Goal: Complete application form

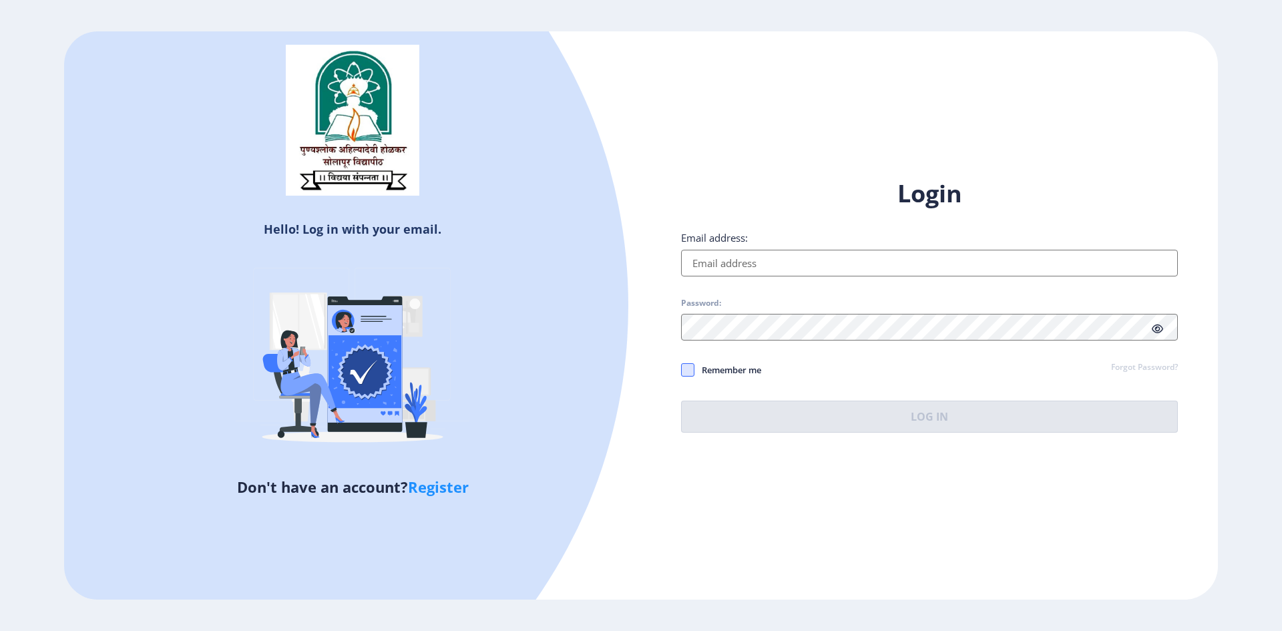
type input "[PERSON_NAME][EMAIL_ADDRESS][PERSON_NAME][DOMAIN_NAME]"
click at [684, 371] on span at bounding box center [687, 369] width 13 height 13
click at [682, 370] on input "Remember me" at bounding box center [681, 369] width 1 height 1
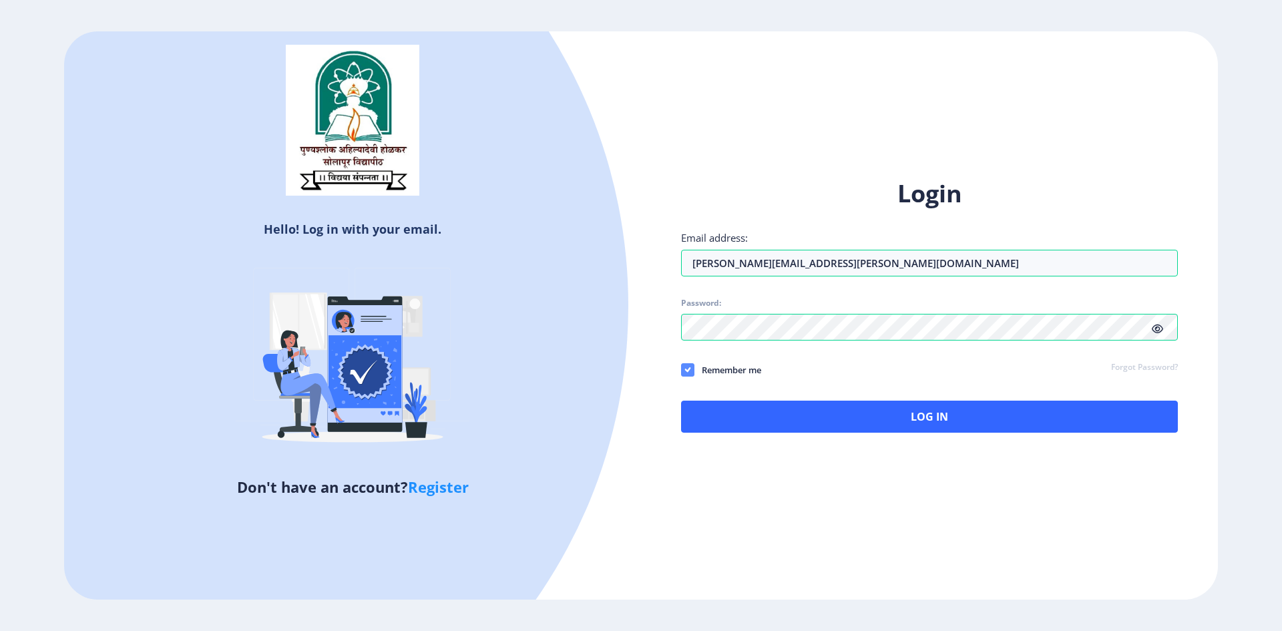
click at [688, 367] on icon at bounding box center [688, 369] width 6 height 13
click at [682, 369] on input "Remember me" at bounding box center [681, 369] width 1 height 1
checkbox input "false"
click at [1157, 327] on icon at bounding box center [1157, 329] width 11 height 10
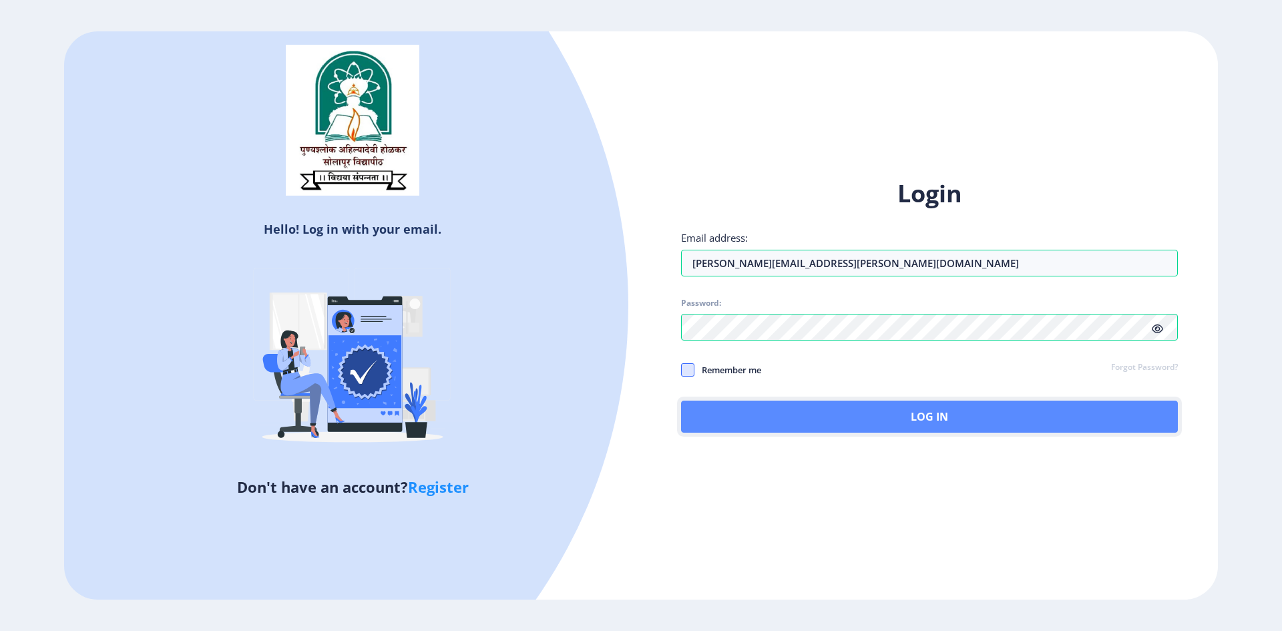
click at [863, 407] on button "Log In" at bounding box center [929, 417] width 497 height 32
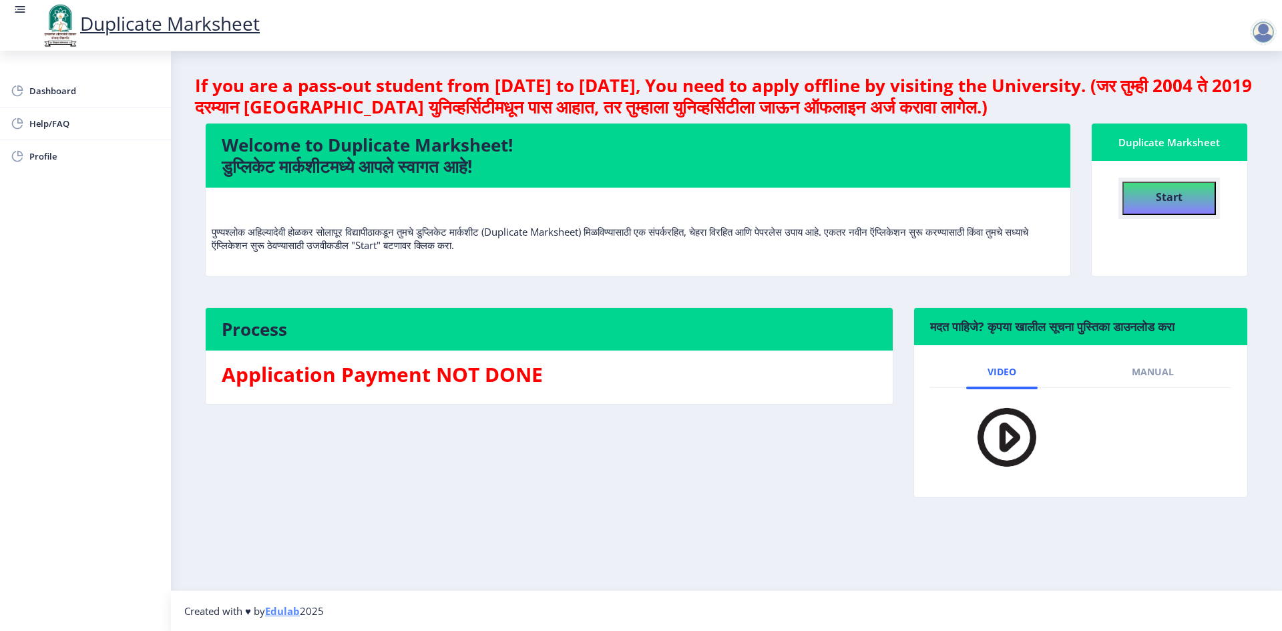
click at [1178, 196] on b "Start" at bounding box center [1169, 197] width 27 height 15
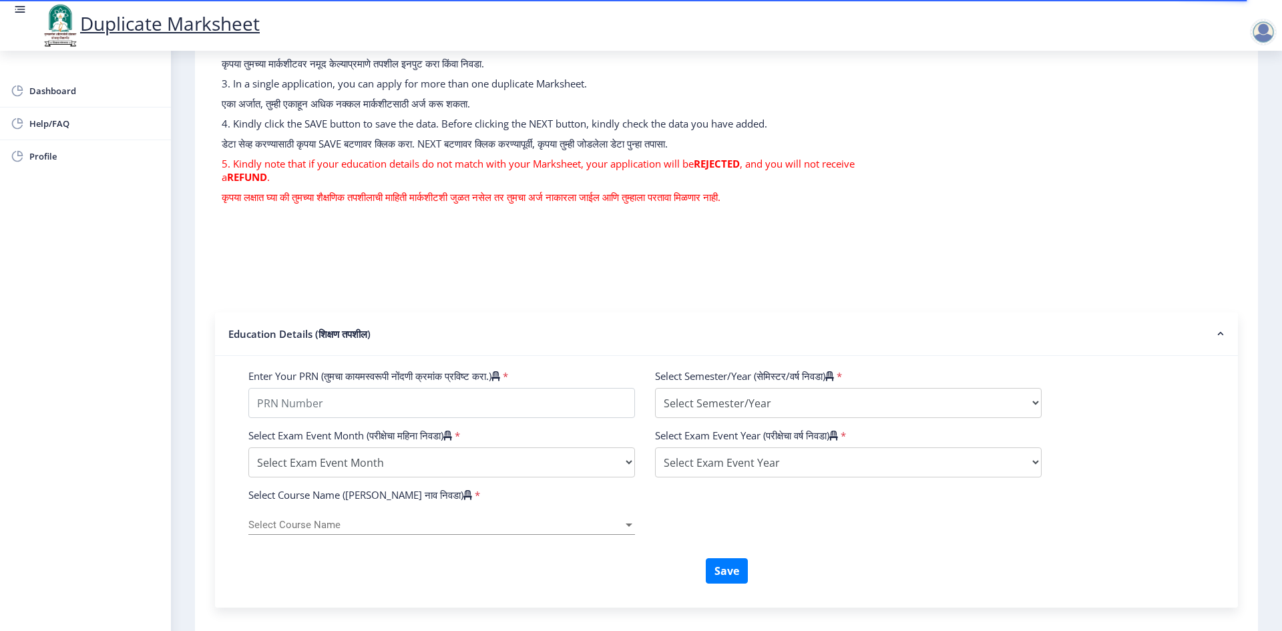
scroll to position [200, 0]
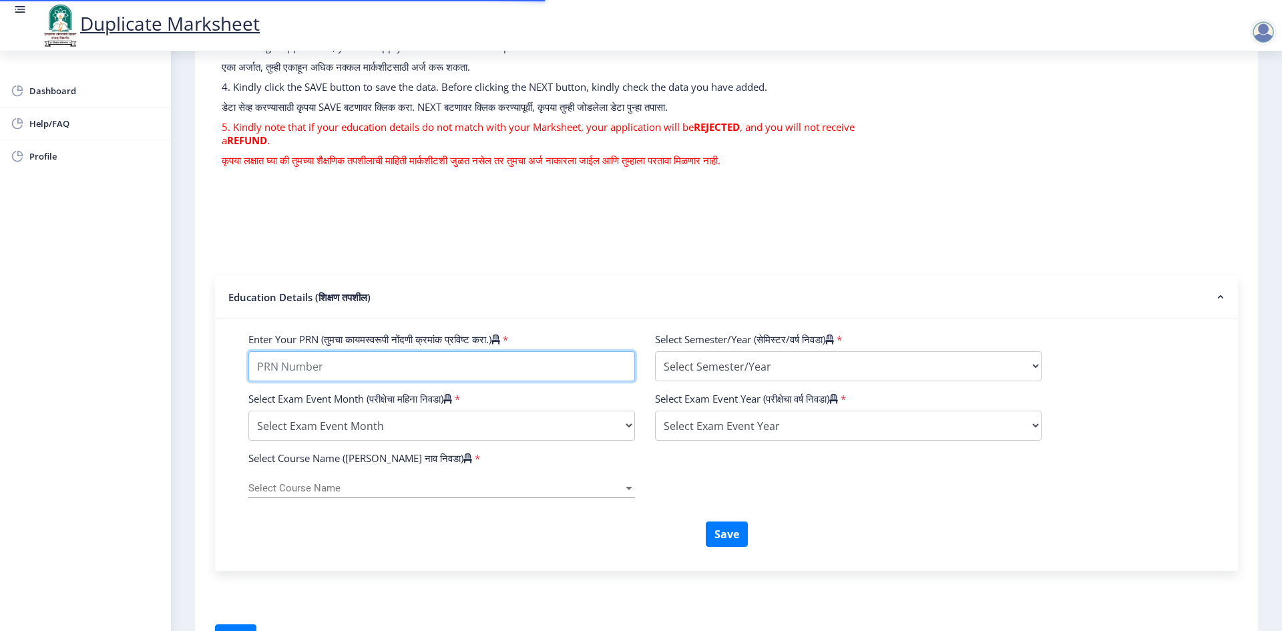
click at [321, 365] on input "Enter Your PRN (तुमचा कायमस्वरूपी नोंदणी क्रमांक प्रविष्ट करा.)" at bounding box center [441, 366] width 387 height 30
paste input "N' omoooo"
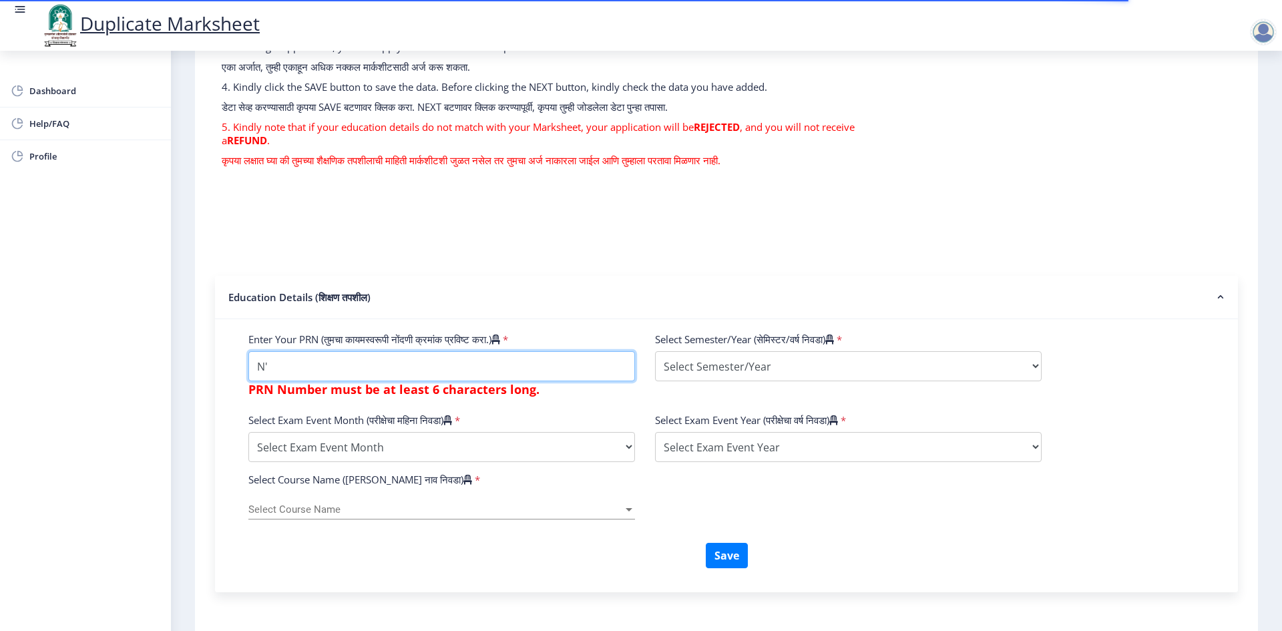
type input "N"
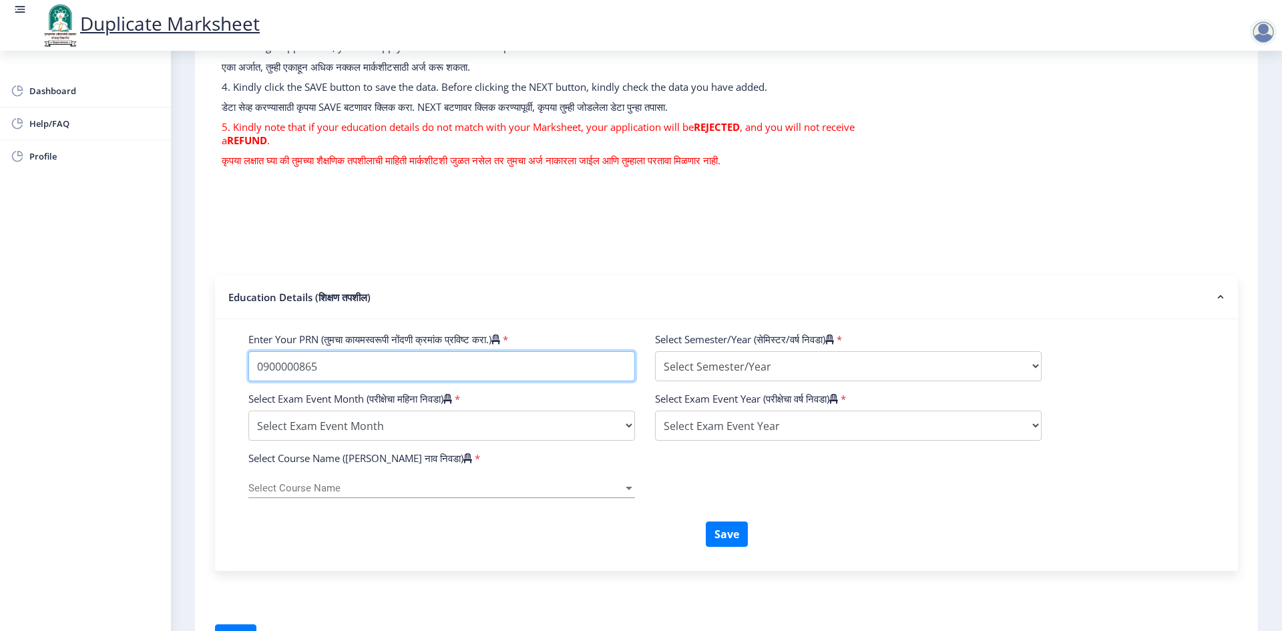
type input "0900000865"
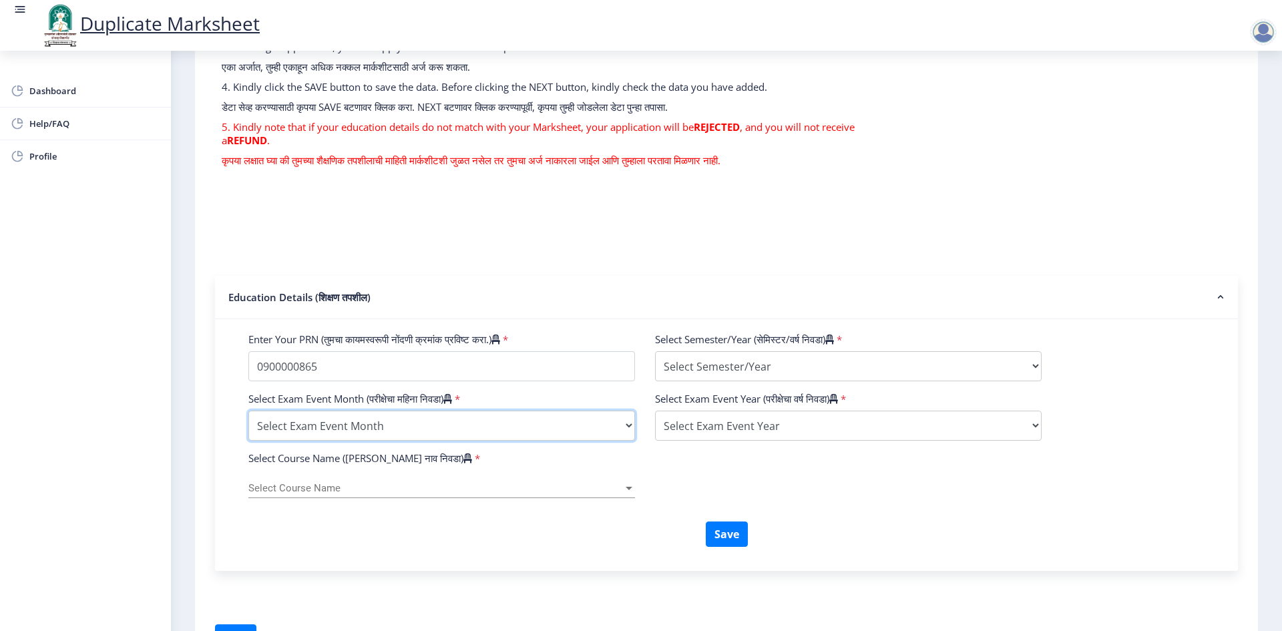
click at [612, 429] on select "Select Exam Event Month October March" at bounding box center [441, 426] width 387 height 30
select select "March"
click at [248, 411] on select "Select Exam Event Month October March" at bounding box center [441, 426] width 387 height 30
click at [630, 491] on div at bounding box center [629, 488] width 12 height 11
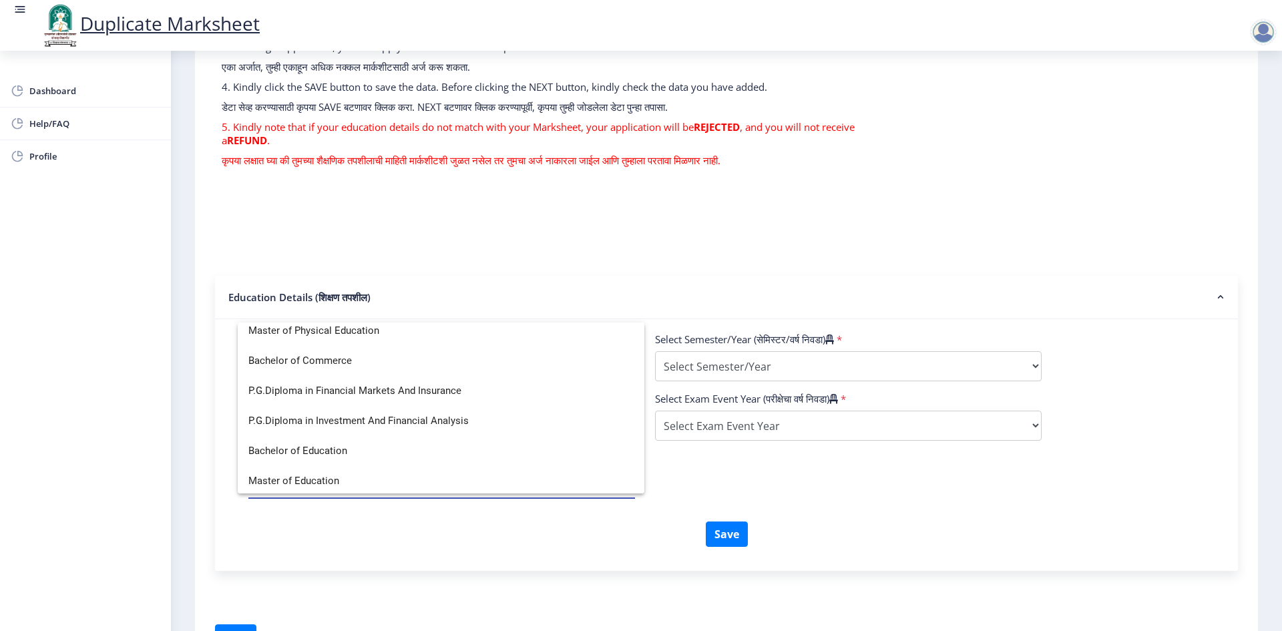
scroll to position [735, 0]
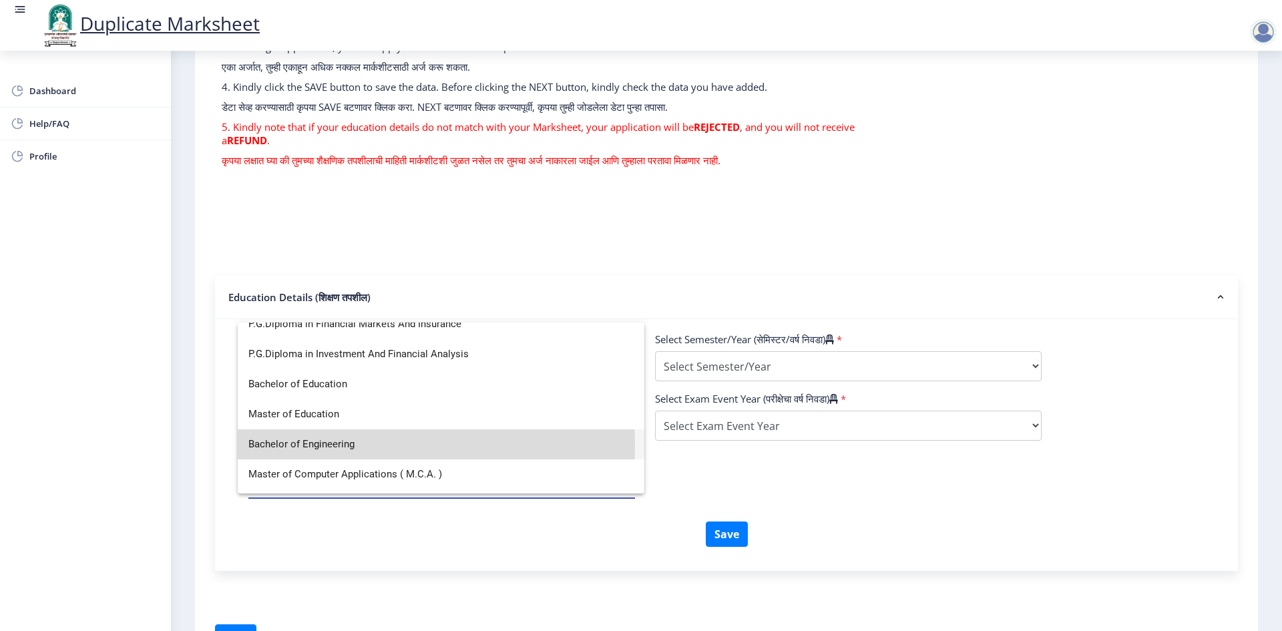
click at [349, 445] on span "Bachelor of Engineering" at bounding box center [440, 444] width 385 height 30
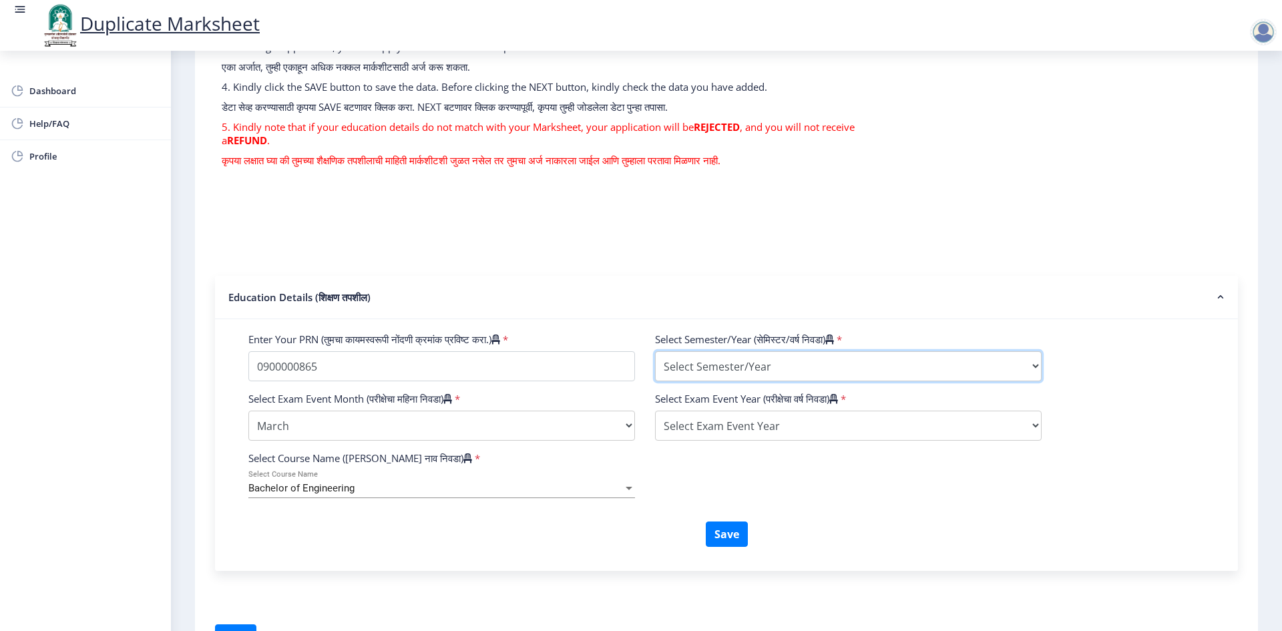
click at [1032, 361] on select "Select Semester/Year Semester I Semester II Semester III Semester IV Semester V…" at bounding box center [848, 366] width 387 height 30
click at [1030, 371] on select "Select Semester/Year Semester I Semester II Semester III Semester IV Semester V…" at bounding box center [848, 366] width 387 height 30
click at [1031, 354] on select "Select Semester/Year Semester I Semester II Semester III Semester IV Semester V…" at bounding box center [848, 366] width 387 height 30
select select "Semester VIII"
click at [655, 351] on select "Select Semester/Year Semester I Semester II Semester III Semester IV Semester V…" at bounding box center [848, 366] width 387 height 30
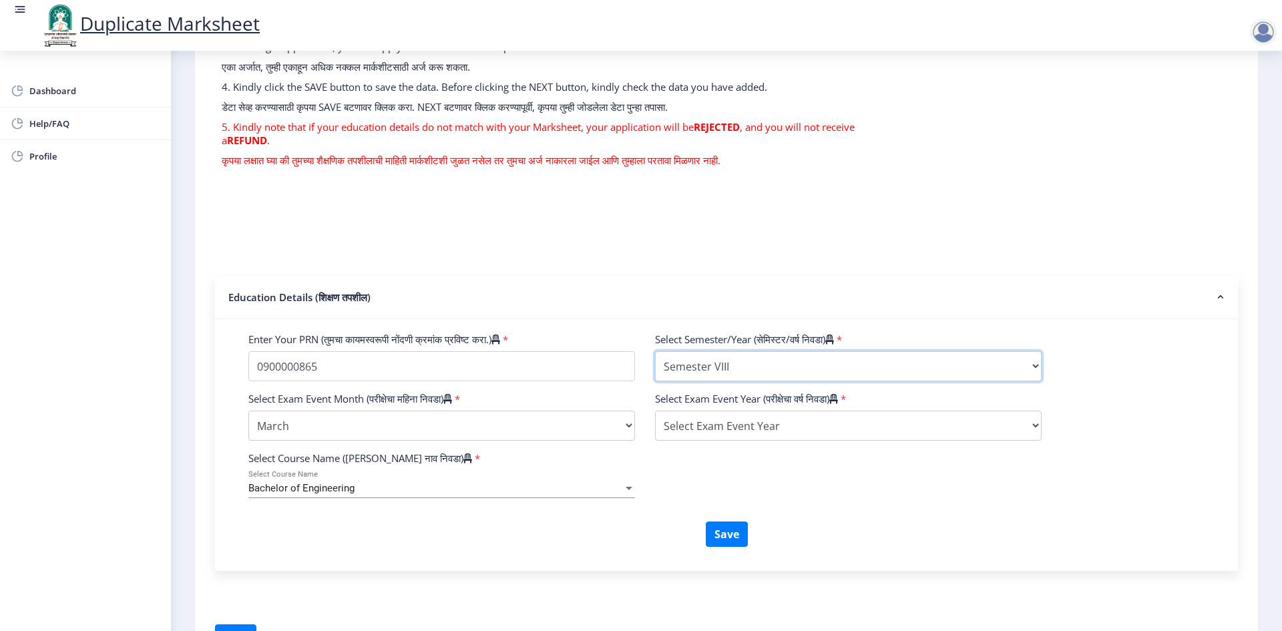
click at [1030, 365] on select "Select Semester/Year Semester I Semester II Semester III Semester IV Semester V…" at bounding box center [848, 366] width 387 height 30
click at [655, 351] on select "Select Semester/Year Semester I Semester II Semester III Semester IV Semester V…" at bounding box center [848, 366] width 387 height 30
click at [1030, 425] on select "Select Exam Event Year 2025 2024 2023 2022 2021 2020 2019 2018 2017 2016 2015 2…" at bounding box center [848, 426] width 387 height 30
select select "2012"
click at [655, 411] on select "Select Exam Event Year 2025 2024 2023 2022 2021 2020 2019 2018 2017 2016 2015 2…" at bounding box center [848, 426] width 387 height 30
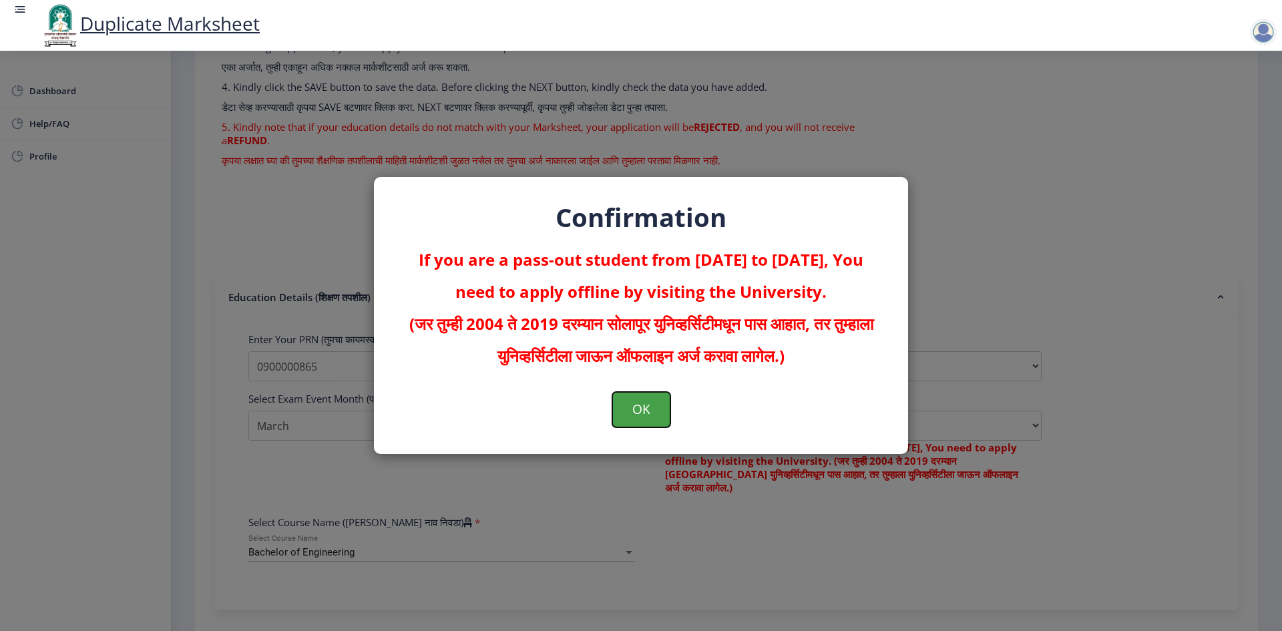
click at [647, 407] on button "OK" at bounding box center [641, 409] width 58 height 35
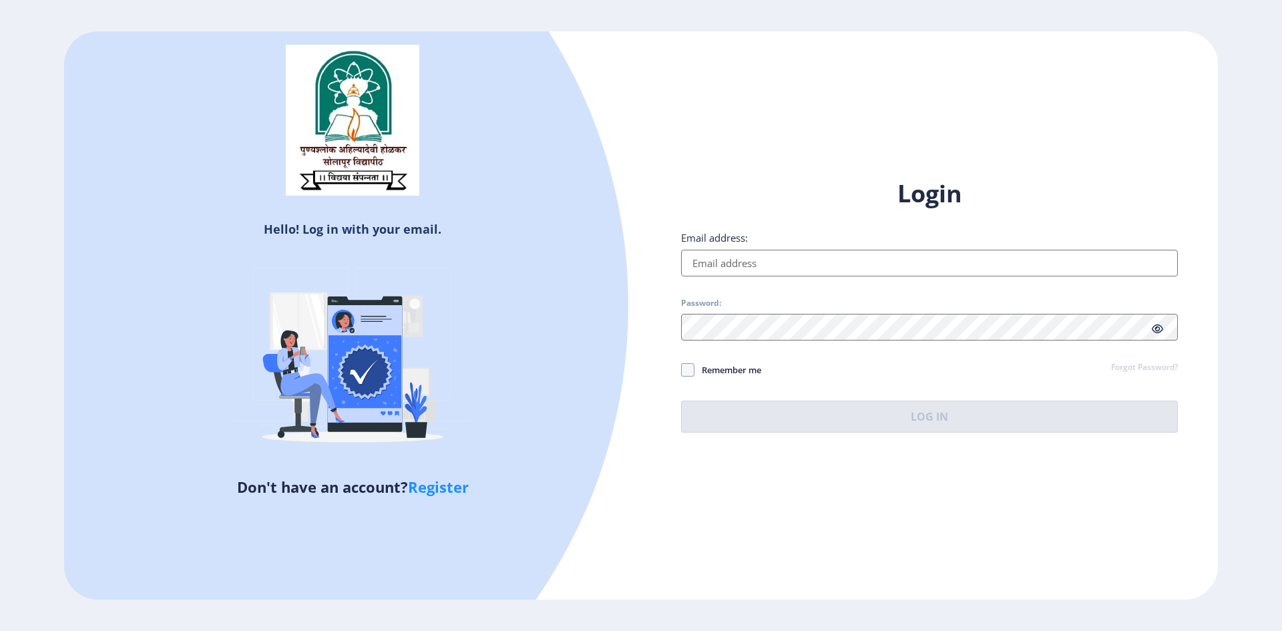
click at [713, 253] on input "Email address:" at bounding box center [929, 263] width 497 height 27
type input "[PERSON_NAME][EMAIL_ADDRESS][PERSON_NAME][DOMAIN_NAME]"
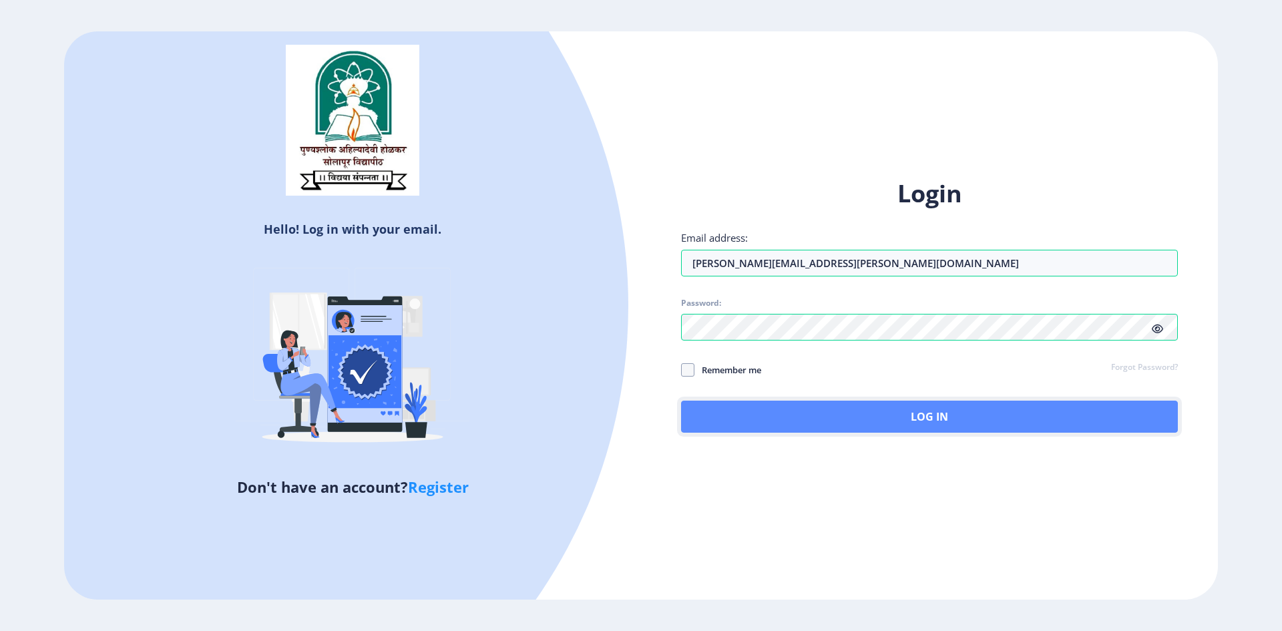
click at [833, 411] on button "Log In" at bounding box center [929, 417] width 497 height 32
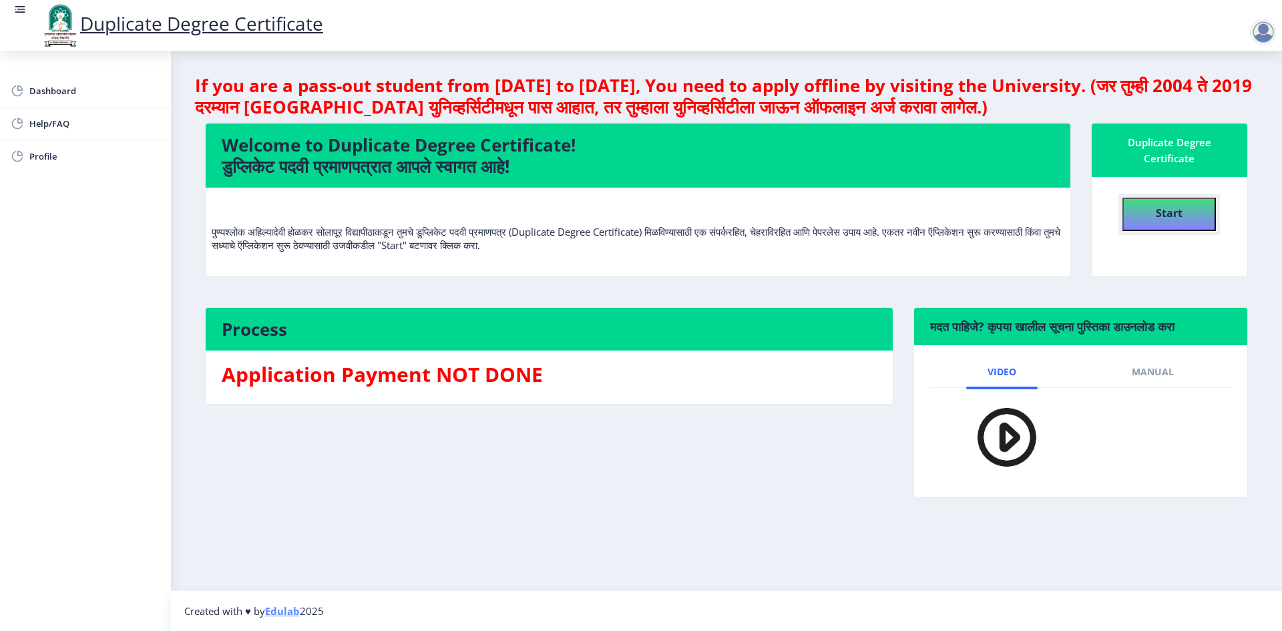
click at [1173, 214] on b "Start" at bounding box center [1169, 213] width 27 height 15
select select
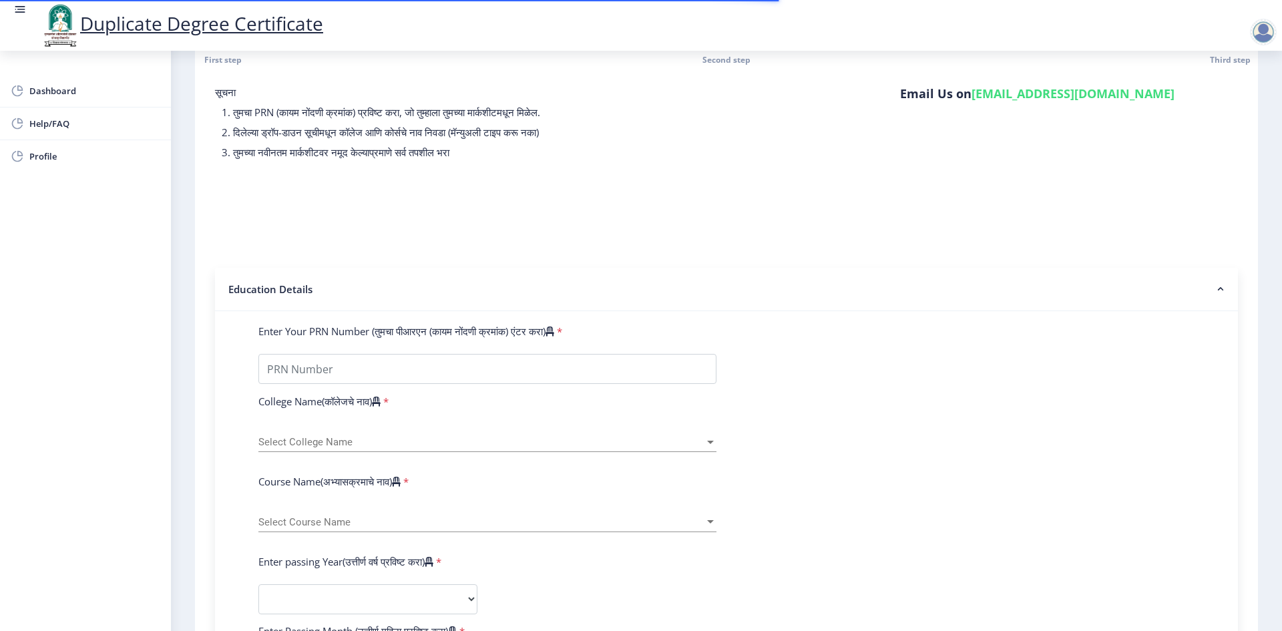
scroll to position [200, 0]
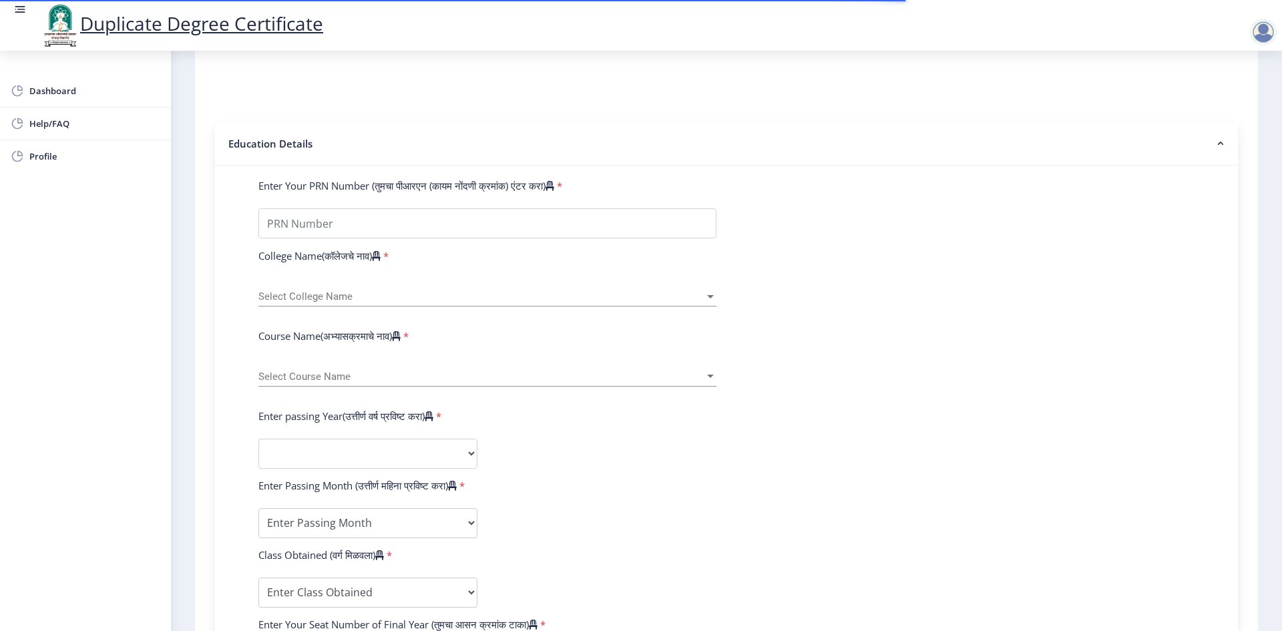
click at [339, 240] on form "Enter Your PRN Number (तुमचा पीआरएन (कायम नोंदणी क्रमांक) एंटर करा) * College N…" at bounding box center [726, 585] width 956 height 813
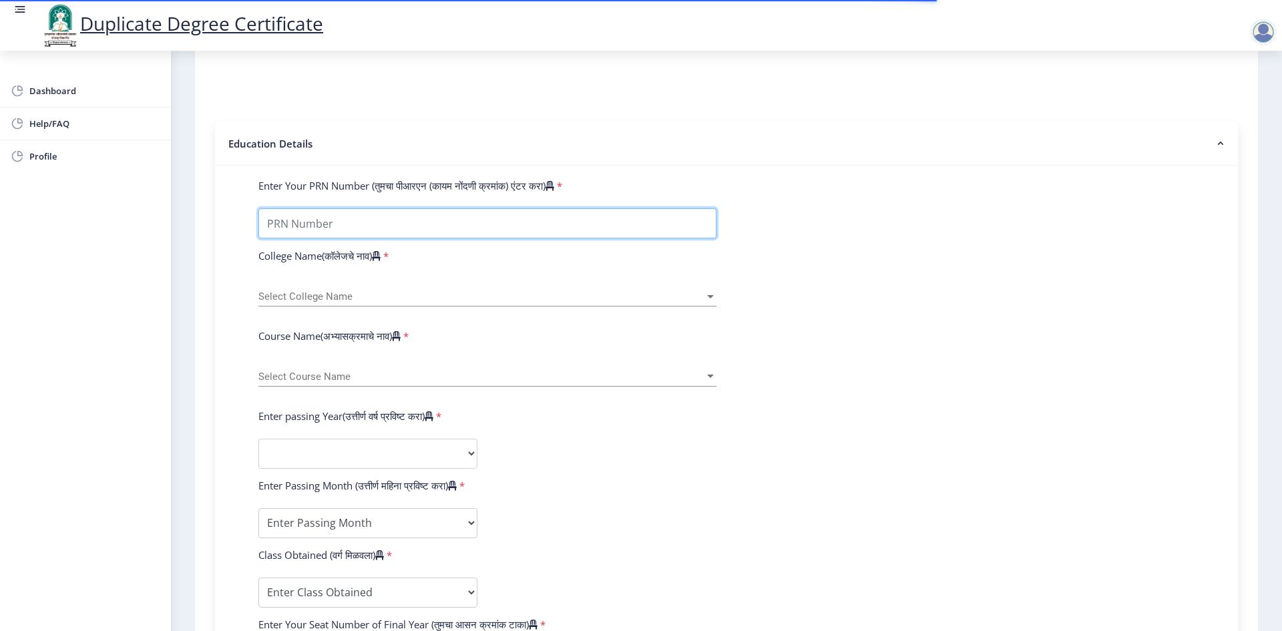
click at [350, 227] on input "Enter Your PRN Number (तुमचा पीआरएन (कायम नोंदणी क्रमांक) एंटर करा)" at bounding box center [487, 223] width 458 height 30
type input "0900000865"
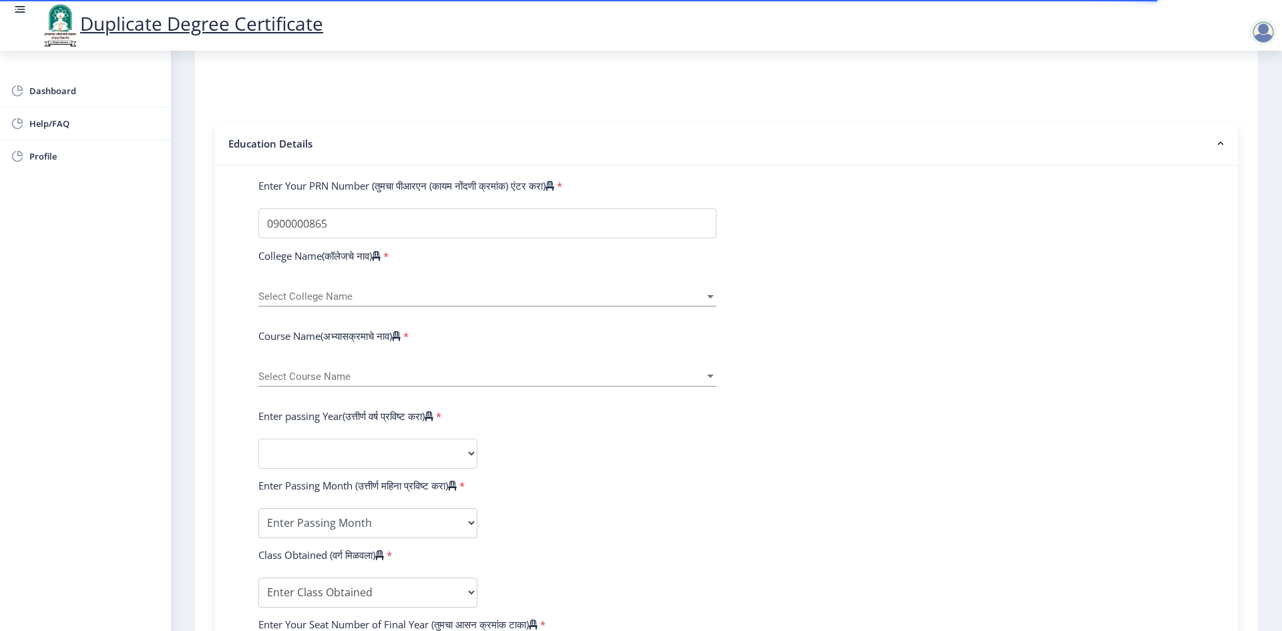
click at [391, 319] on div "Select College Name Select College Name" at bounding box center [487, 298] width 458 height 41
click at [712, 299] on div at bounding box center [711, 296] width 12 height 11
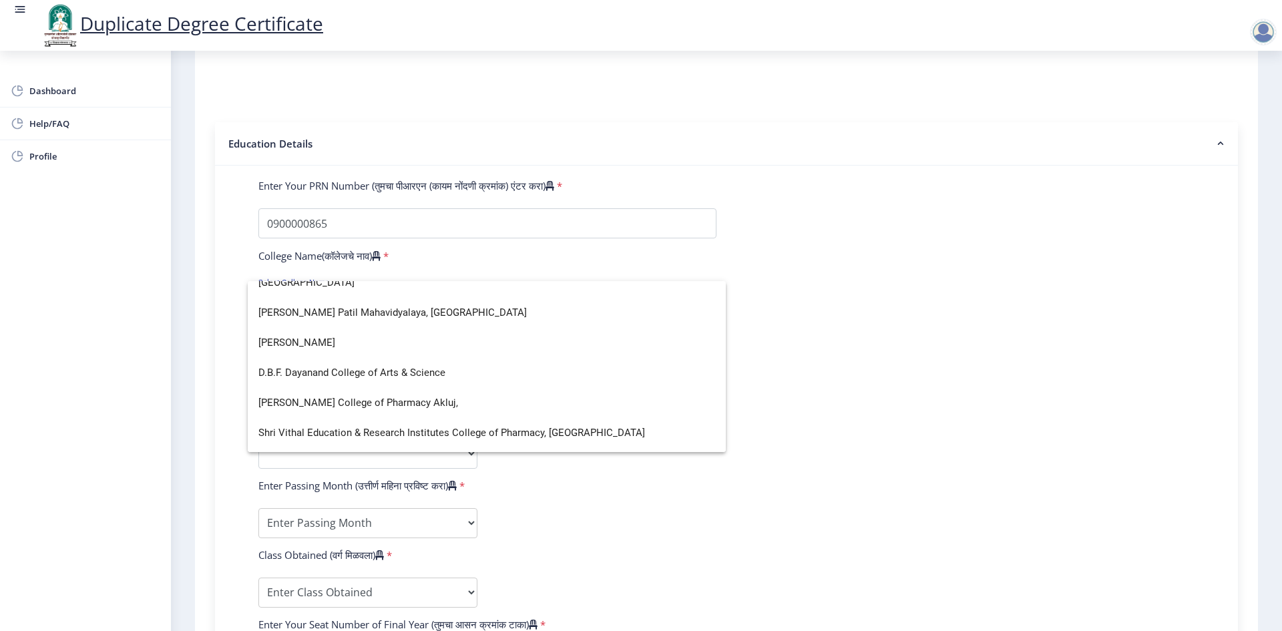
scroll to position [3168, 0]
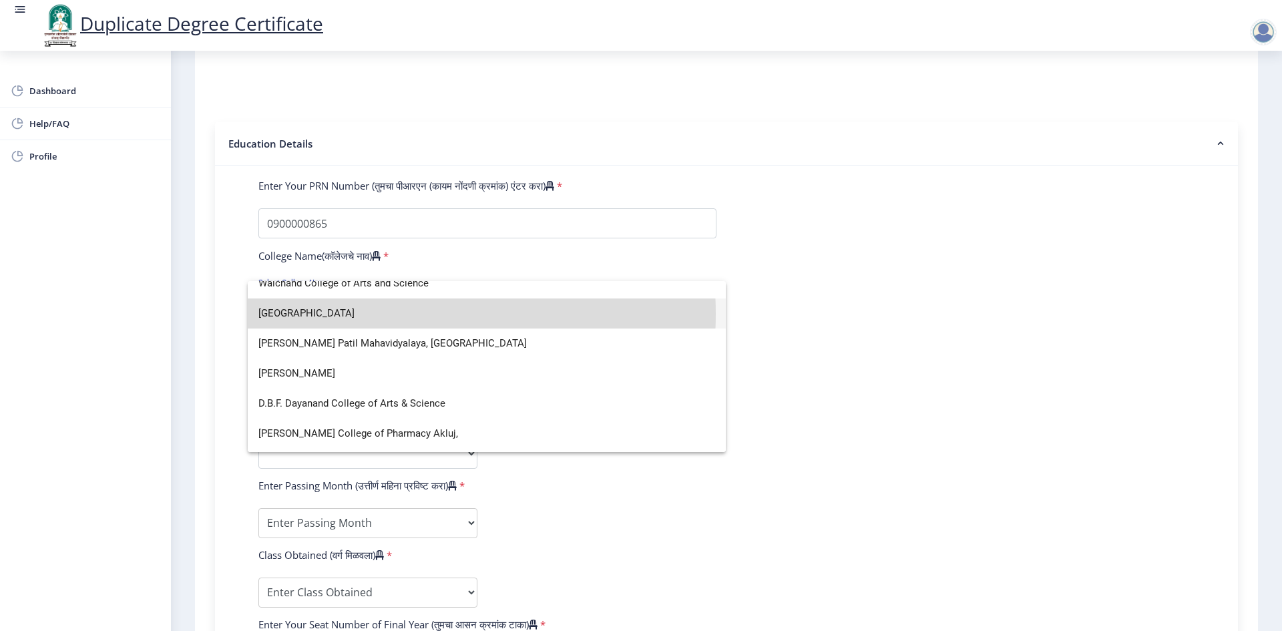
click at [389, 314] on span "[GEOGRAPHIC_DATA]" at bounding box center [486, 313] width 457 height 30
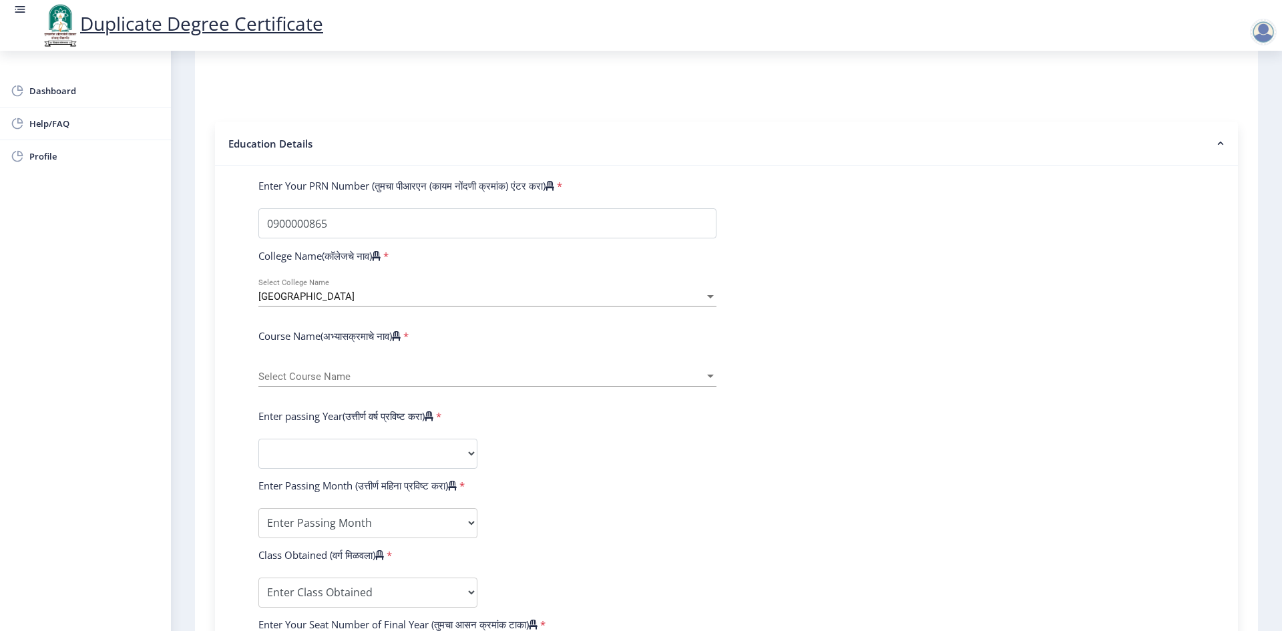
click at [711, 383] on div "Select Course Name Select Course Name" at bounding box center [487, 373] width 458 height 28
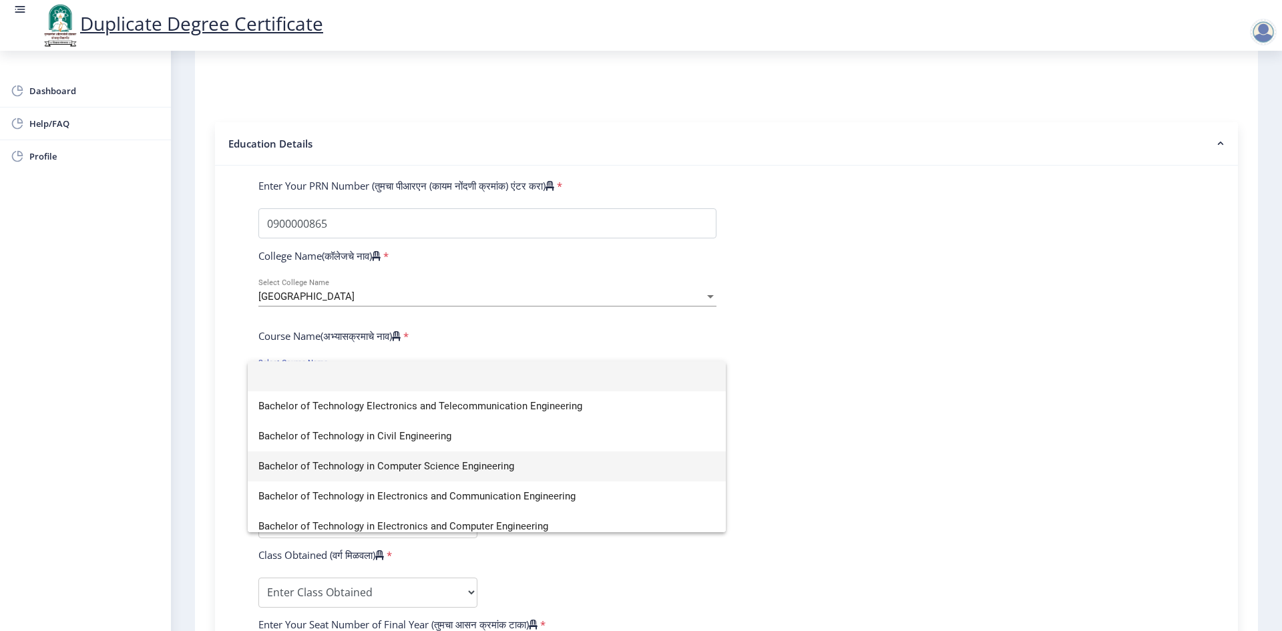
scroll to position [67, 0]
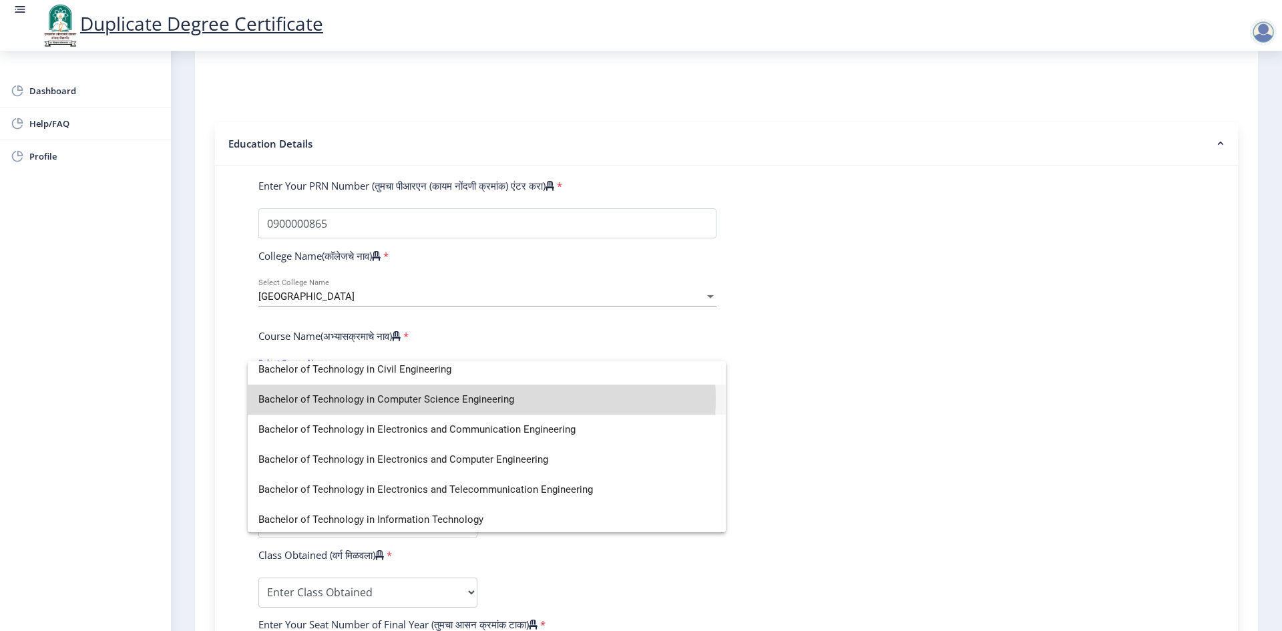
click at [479, 399] on span "Bachelor of Technology in Computer Science Engineering" at bounding box center [486, 400] width 457 height 30
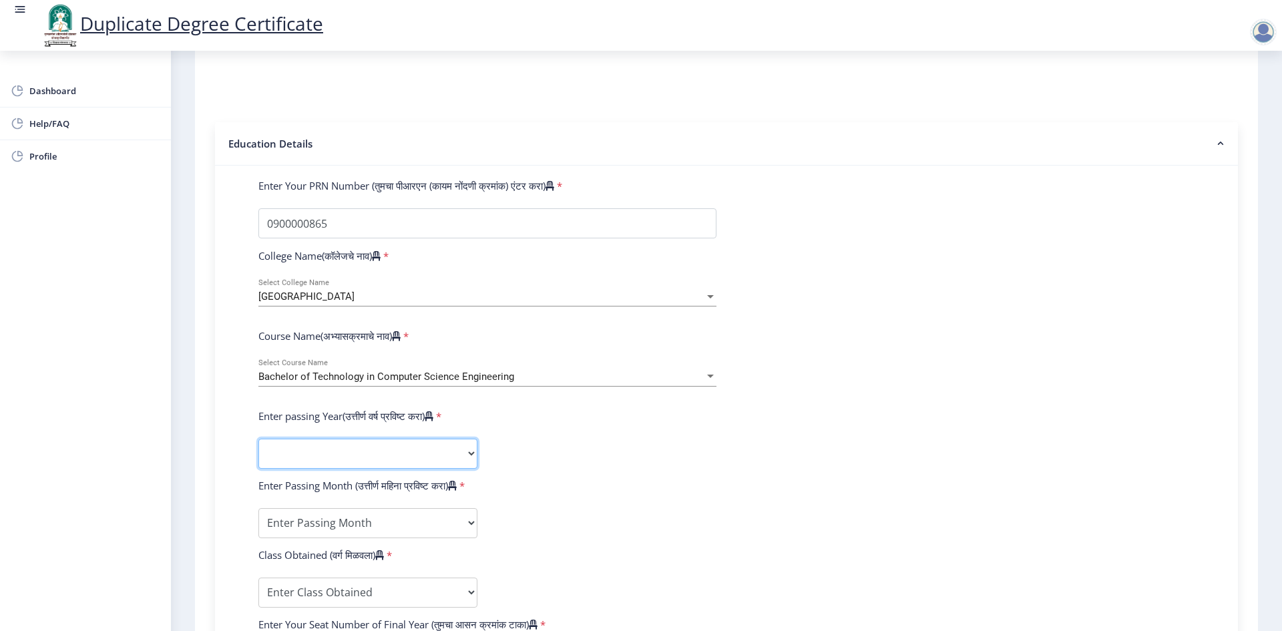
click at [369, 454] on select "2025 2024 2023 2022 2021 2020 2019 2018 2017 2016 2015 2014 2013 2012 2011 2010…" at bounding box center [367, 454] width 219 height 30
select select "2012"
click at [258, 439] on select "2025 2024 2023 2022 2021 2020 2019 2018 2017 2016 2015 2014 2013 2012 2011 2010…" at bounding box center [367, 454] width 219 height 30
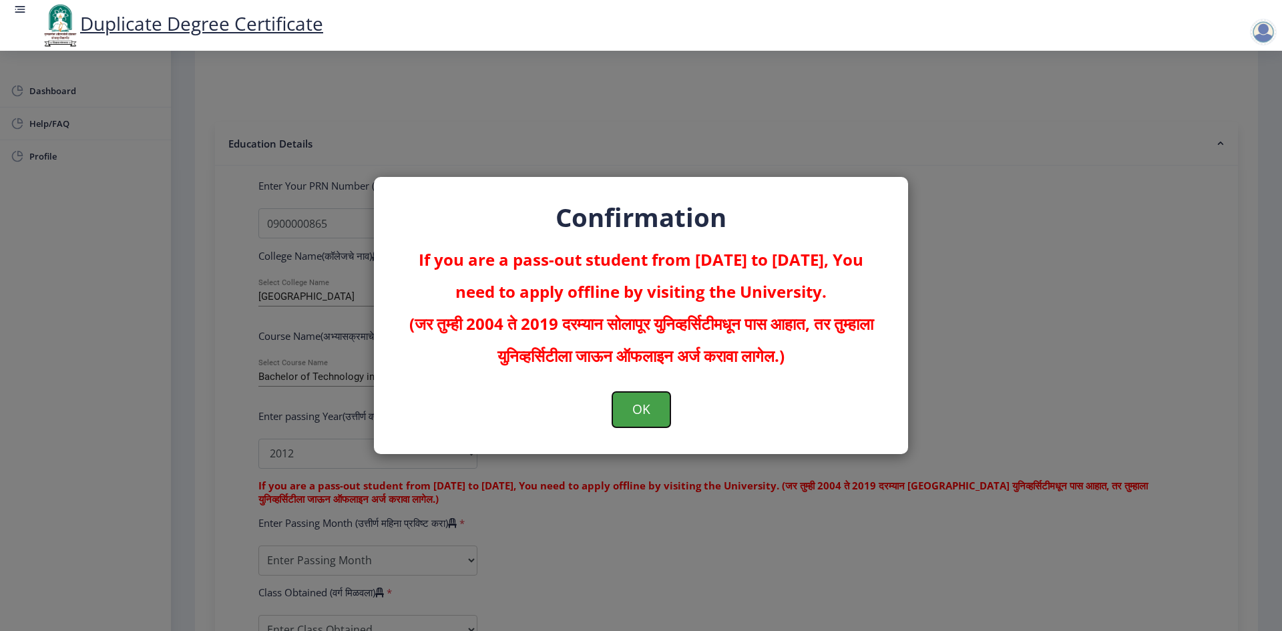
click at [641, 403] on button "OK" at bounding box center [641, 409] width 58 height 35
